Goal: Task Accomplishment & Management: Manage account settings

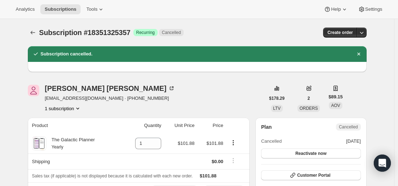
click at [33, 31] on icon "Subscriptions" at bounding box center [32, 32] width 7 height 7
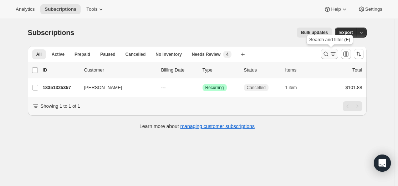
click at [331, 54] on div "Search and filter results" at bounding box center [330, 53] width 14 height 7
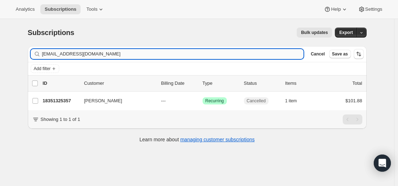
click at [225, 56] on input "[EMAIL_ADDRESS][DOMAIN_NAME]" at bounding box center [173, 54] width 262 height 10
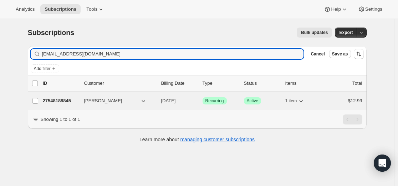
type input "[EMAIL_ADDRESS][DOMAIN_NAME]"
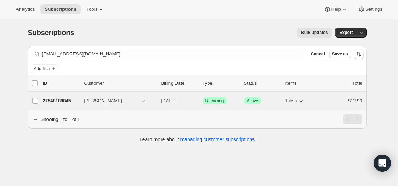
click at [67, 101] on p "27548188845" at bounding box center [61, 100] width 36 height 7
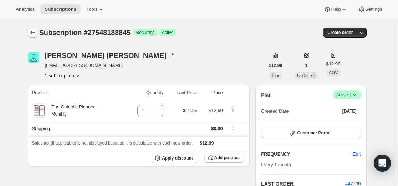
click at [38, 34] on button "Subscriptions" at bounding box center [33, 32] width 10 height 10
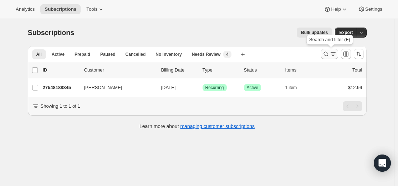
click at [329, 56] on icon "Search and filter results" at bounding box center [326, 53] width 7 height 7
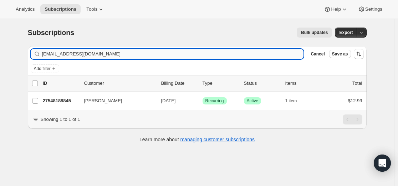
click at [236, 56] on input "[EMAIL_ADDRESS][DOMAIN_NAME]" at bounding box center [173, 54] width 262 height 10
type input "[EMAIL_ADDRESS][DOMAIN_NAME]"
